Goal: Task Accomplishment & Management: Manage account settings

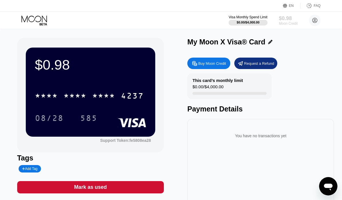
click at [294, 22] on div "Moon Credit" at bounding box center [288, 23] width 19 height 4
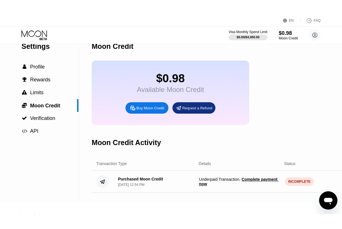
scroll to position [53, 0]
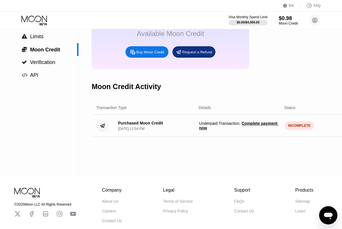
click at [255, 127] on span "Complete payment now" at bounding box center [239, 125] width 80 height 9
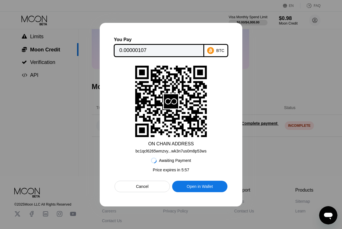
click at [294, 168] on div at bounding box center [171, 114] width 342 height 229
click at [277, 161] on div at bounding box center [171, 114] width 342 height 229
click at [158, 186] on div "Cancel" at bounding box center [141, 186] width 55 height 11
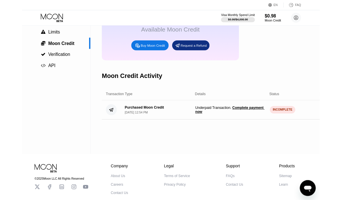
scroll to position [0, 0]
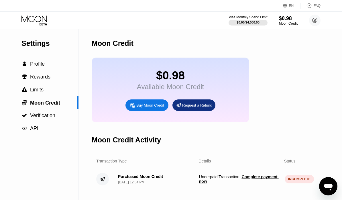
click at [37, 20] on icon at bounding box center [34, 20] width 27 height 10
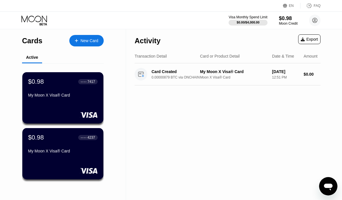
click at [166, 25] on div "Visa Monthly Spend Limit $0.00 / $4,000.00 $0.98 Moon Credit billhoffman1947@gm…" at bounding box center [171, 20] width 342 height 17
click at [290, 21] on div "$0.98" at bounding box center [288, 18] width 19 height 6
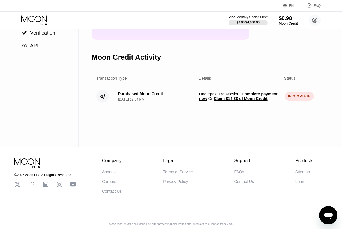
scroll to position [82, 0]
click at [250, 101] on span "Claim $14.88 of Moon Credit" at bounding box center [239, 99] width 53 height 5
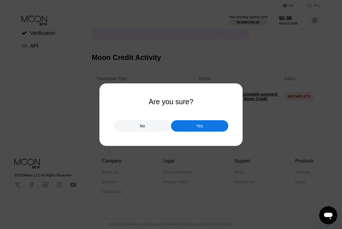
click at [213, 125] on div "Yes" at bounding box center [199, 125] width 57 height 11
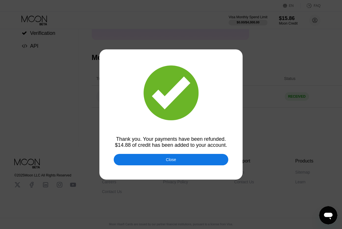
click at [196, 162] on div "Close" at bounding box center [171, 159] width 114 height 11
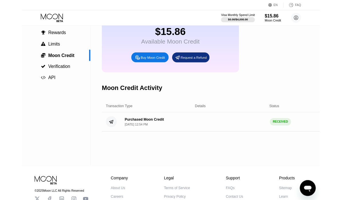
scroll to position [0, 0]
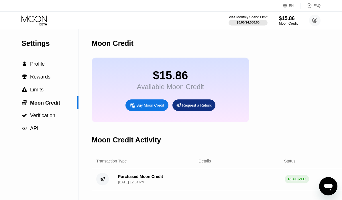
click at [41, 23] on icon at bounding box center [34, 20] width 27 height 10
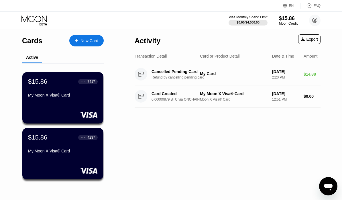
click at [74, 99] on div "My Moon X Visa® Card" at bounding box center [63, 96] width 70 height 7
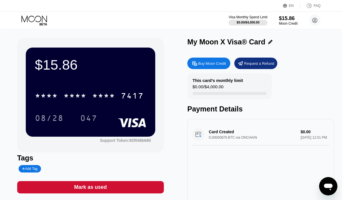
click at [42, 20] on icon at bounding box center [34, 20] width 27 height 10
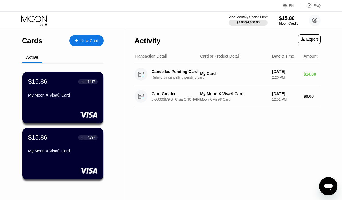
click at [38, 25] on icon at bounding box center [34, 20] width 27 height 10
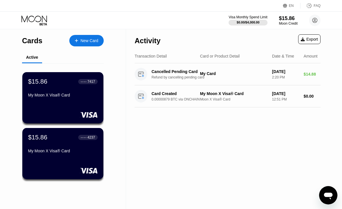
click at [88, 97] on div "My Moon X Visa® Card" at bounding box center [63, 95] width 70 height 5
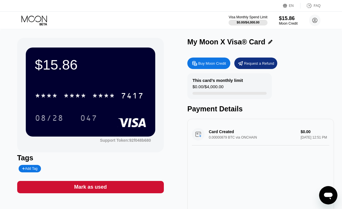
click at [125, 102] on div "* * * * * * * * * * * * 7417" at bounding box center [89, 95] width 116 height 14
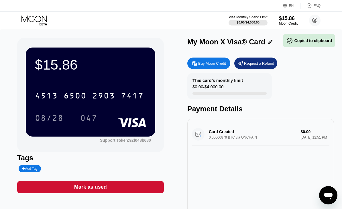
click at [115, 113] on div "08/28 047" at bounding box center [90, 118] width 111 height 14
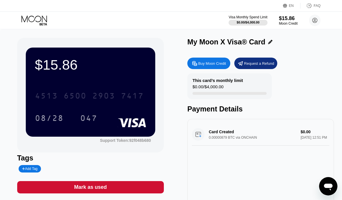
click at [102, 97] on div "2903" at bounding box center [103, 96] width 23 height 9
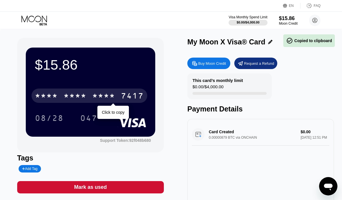
click at [115, 112] on div "08/28 047" at bounding box center [90, 118] width 111 height 14
click at [118, 113] on div "08/28 047" at bounding box center [90, 118] width 111 height 14
click at [116, 114] on div "08/28 047" at bounding box center [90, 118] width 111 height 14
click at [117, 118] on div "08/28 047" at bounding box center [90, 118] width 111 height 14
click at [118, 112] on div "08/28 047" at bounding box center [90, 118] width 111 height 14
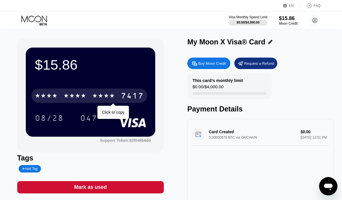
click at [21, 141] on div "$15.86 * * * * * * * * * * * * 7417 Click to copy 08/28 047 Support Token: 92f0…" at bounding box center [90, 95] width 146 height 114
click at [126, 115] on div "08/28 047" at bounding box center [90, 118] width 111 height 14
click at [108, 160] on div "Tags" at bounding box center [90, 158] width 146 height 8
click at [118, 115] on div "08/28 047" at bounding box center [90, 118] width 111 height 14
